Goal: Task Accomplishment & Management: Complete application form

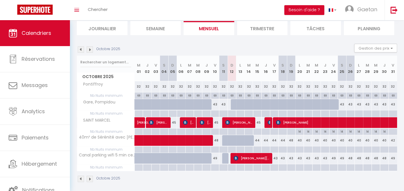
scroll to position [41, 0]
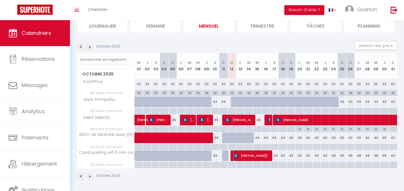
click at [249, 155] on span "[PERSON_NAME][DATE]" at bounding box center [252, 155] width 36 height 11
select select "OK"
select select "KO"
select select "0"
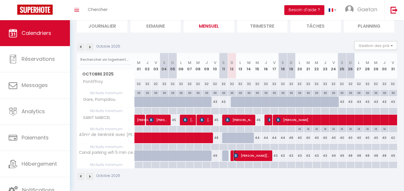
select select "1"
select select
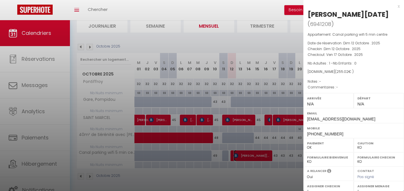
scroll to position [76, 0]
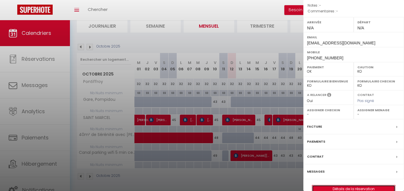
click at [362, 185] on link "Détails de la réservation" at bounding box center [353, 188] width 83 height 7
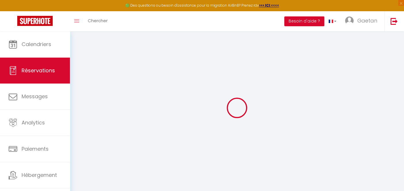
type input "[PERSON_NAME]"
type input "[DATE]"
type input "[EMAIL_ADDRESS][DOMAIN_NAME]"
type input "[PHONE_NUMBER]"
type input "88800"
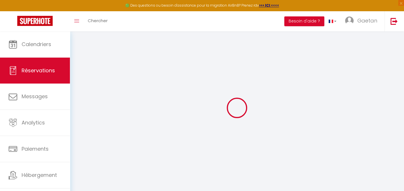
type input "[STREET_ADDRESS]"
type input "Vittel"
select select "FR"
type input "36.53"
select select "58297"
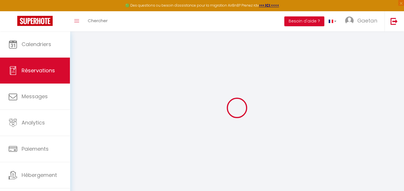
select select "1"
select select
type input "1"
select select "12"
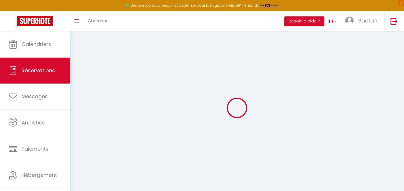
select select
type input "208.55"
checkbox input "false"
type input "0"
select select "2"
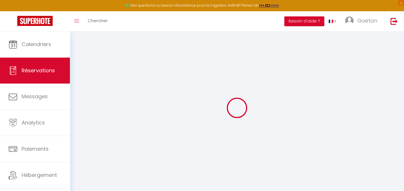
type input "0"
select select
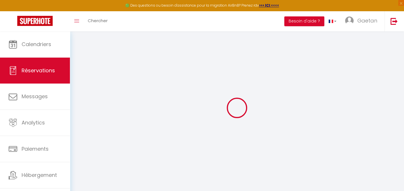
select select "14"
checkbox input "false"
select select
checkbox input "false"
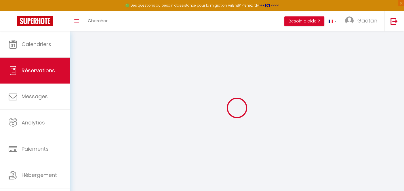
select select
checkbox input "false"
type input "35"
type input "11.47"
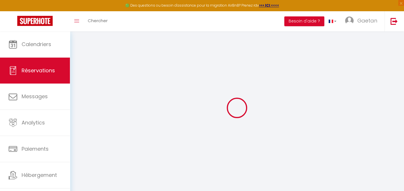
select select
checkbox input "false"
select select
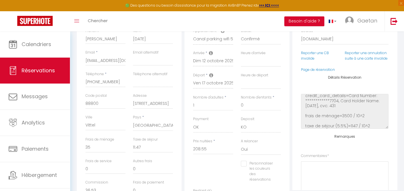
scroll to position [174, 0]
